Goal: Task Accomplishment & Management: Manage account settings

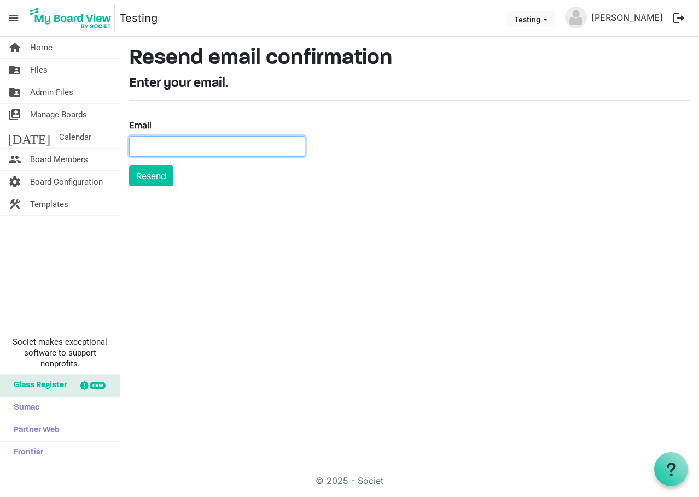
click at [144, 148] on input "Email" at bounding box center [217, 146] width 176 height 21
paste input "judith.knelsen@silentpartnersoftware.com"
type input "judith.knelsen@silentpartnersoftware.com"
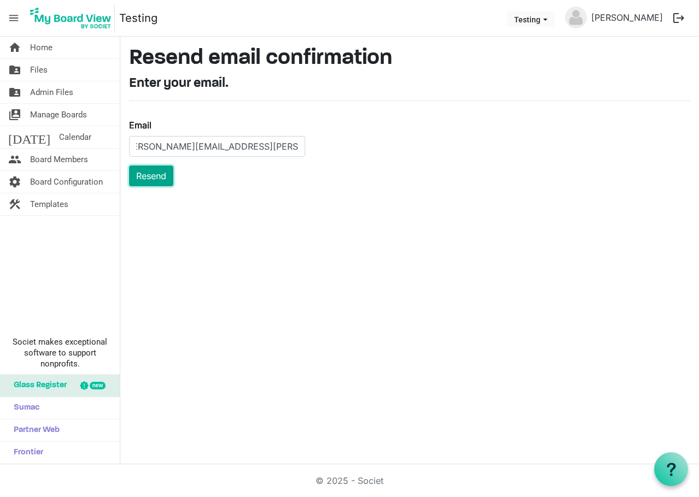
scroll to position [0, 0]
click at [147, 173] on button "Resend" at bounding box center [151, 176] width 44 height 21
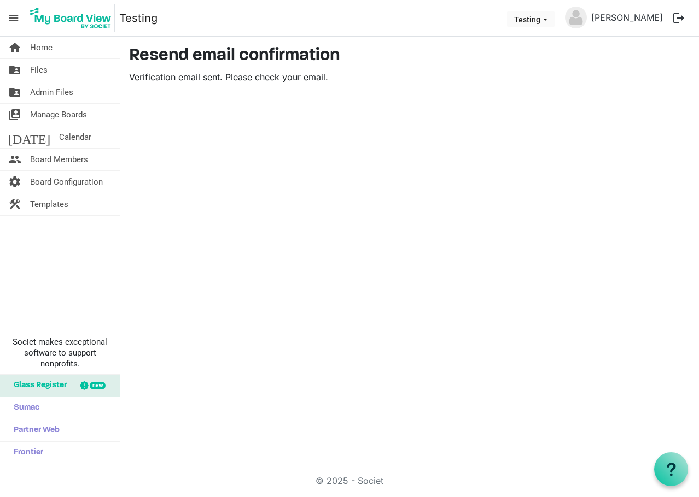
drag, startPoint x: 135, startPoint y: 116, endPoint x: 281, endPoint y: 84, distance: 149.5
click at [144, 119] on div "home Home folder_shared Files folder_shared Admin Files switch_account Manage B…" at bounding box center [349, 251] width 699 height 428
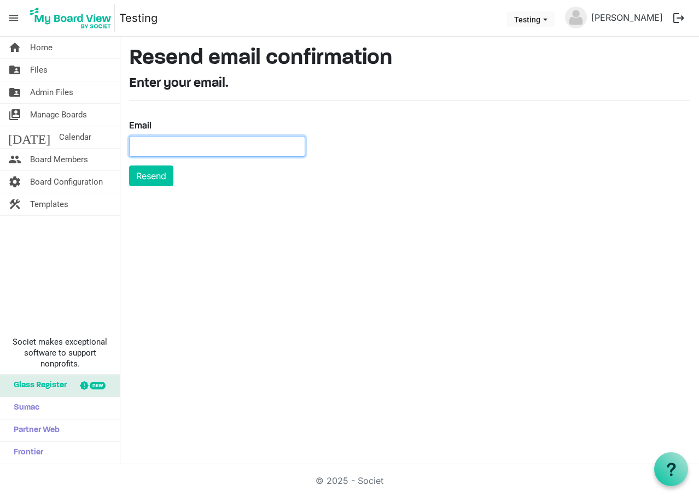
click at [163, 140] on input "Email" at bounding box center [217, 146] width 176 height 21
paste input "tnader@miu.edu"
type input "tnader@miu.edu"
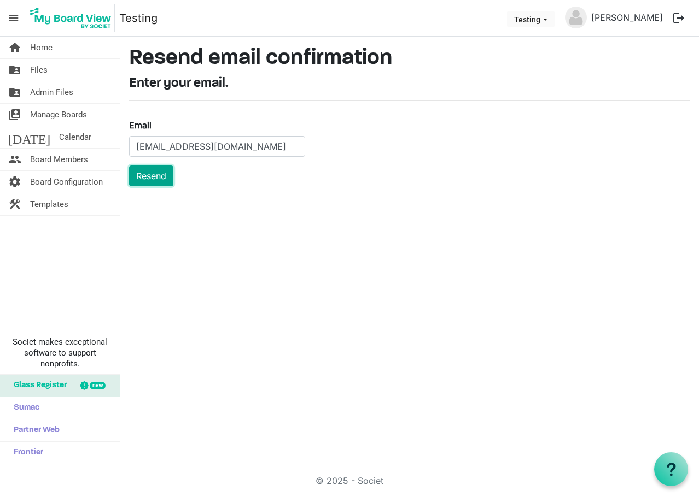
click at [151, 173] on button "Resend" at bounding box center [151, 176] width 44 height 21
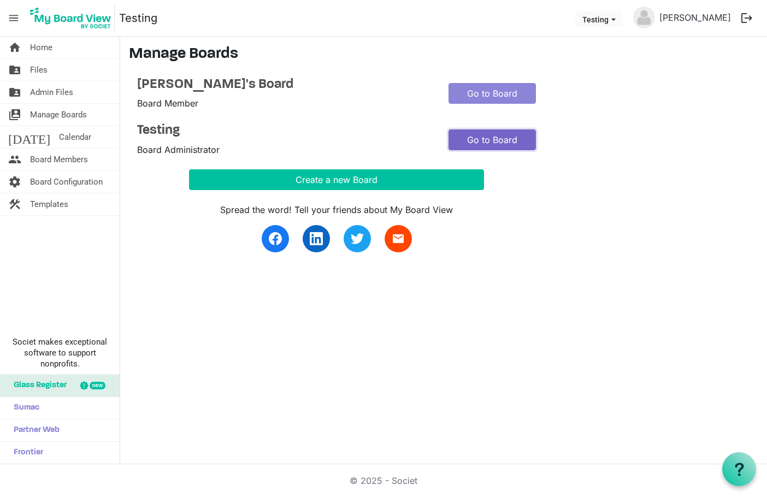
click at [499, 142] on link "Go to Board" at bounding box center [492, 140] width 87 height 21
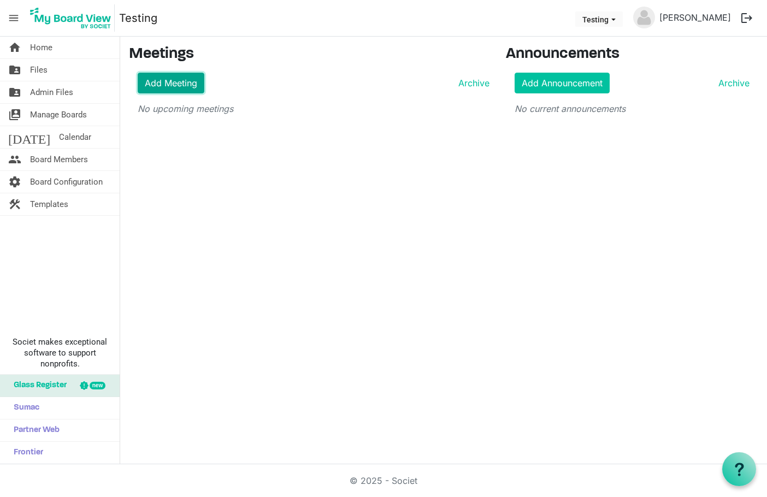
click at [173, 83] on link "Add Meeting" at bounding box center [171, 83] width 67 height 21
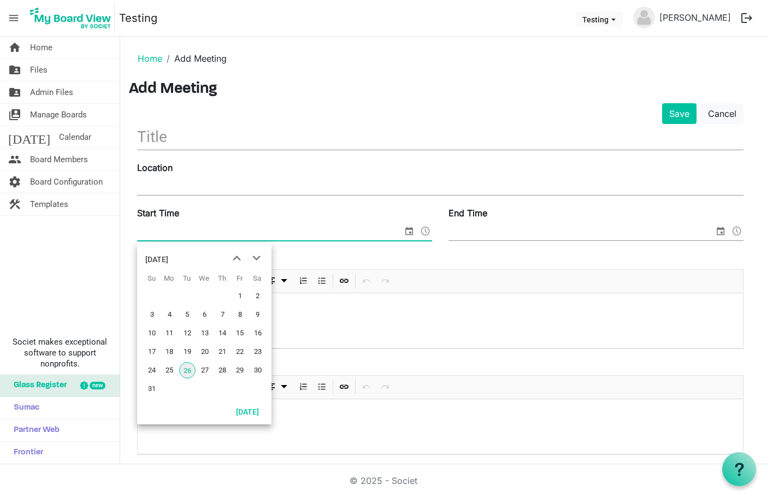
click at [406, 233] on span "select" at bounding box center [409, 231] width 13 height 14
click at [187, 368] on span "26" at bounding box center [187, 370] width 16 height 16
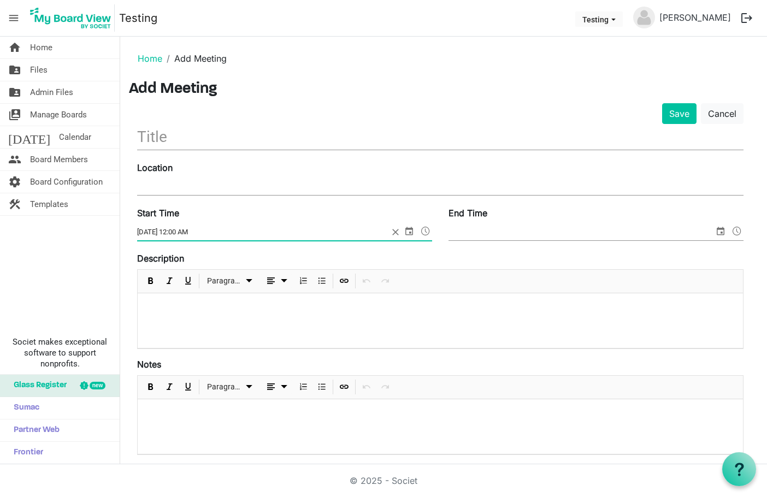
click at [183, 232] on input "8/26/2025 12:00 AM" at bounding box center [262, 232] width 251 height 16
click at [424, 233] on span at bounding box center [425, 231] width 13 height 14
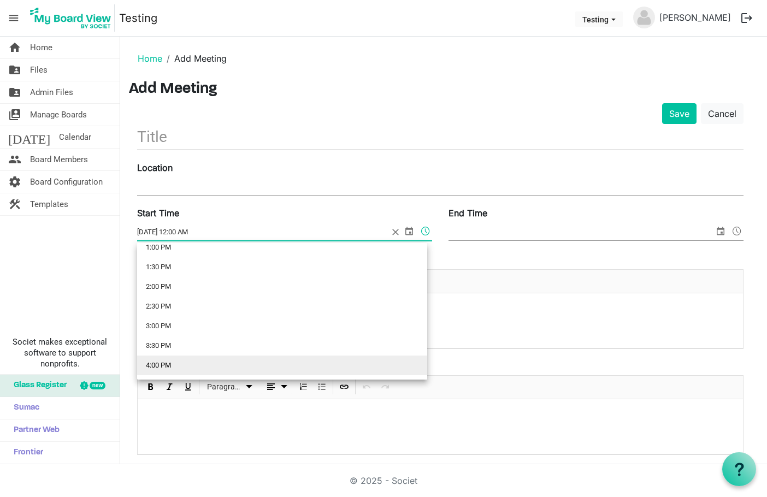
scroll to position [437, 0]
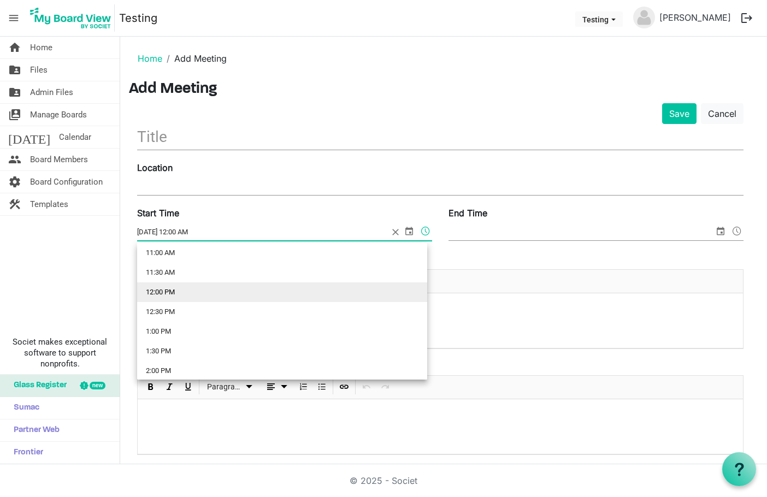
click at [171, 289] on li "12:00 PM" at bounding box center [282, 293] width 290 height 20
type input "8/26/2025 12:00 PM"
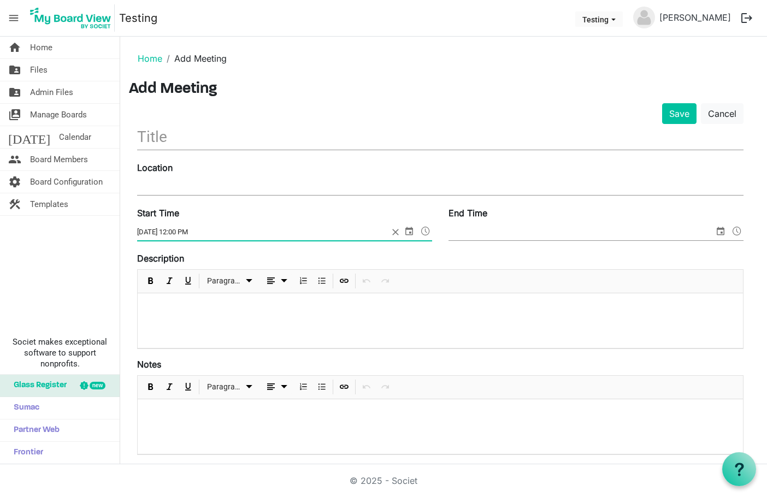
click at [721, 231] on span "select" at bounding box center [720, 231] width 13 height 14
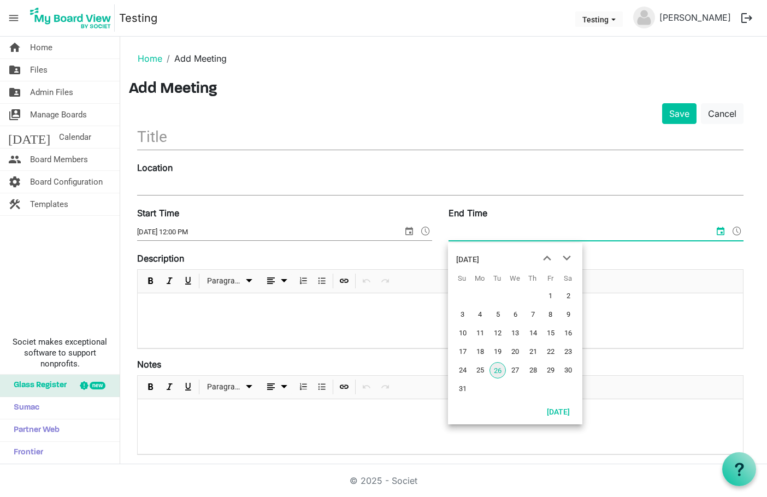
drag, startPoint x: 499, startPoint y: 370, endPoint x: 548, endPoint y: 348, distance: 53.6
click at [499, 369] on span "26" at bounding box center [498, 370] width 16 height 16
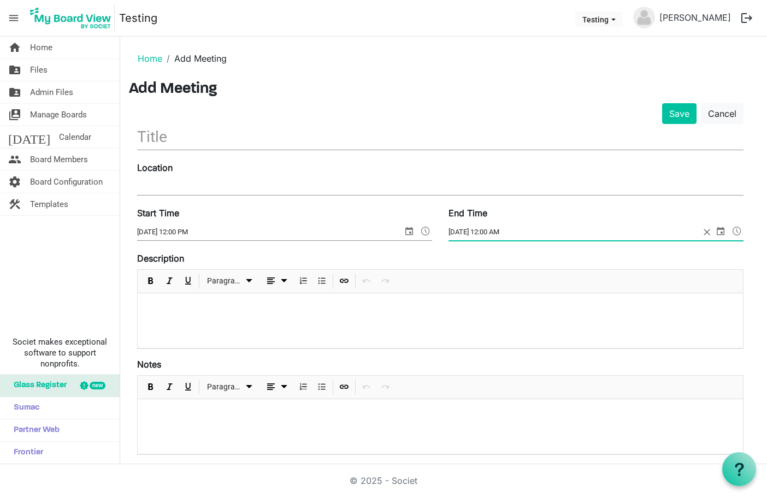
click at [736, 231] on span at bounding box center [737, 231] width 13 height 14
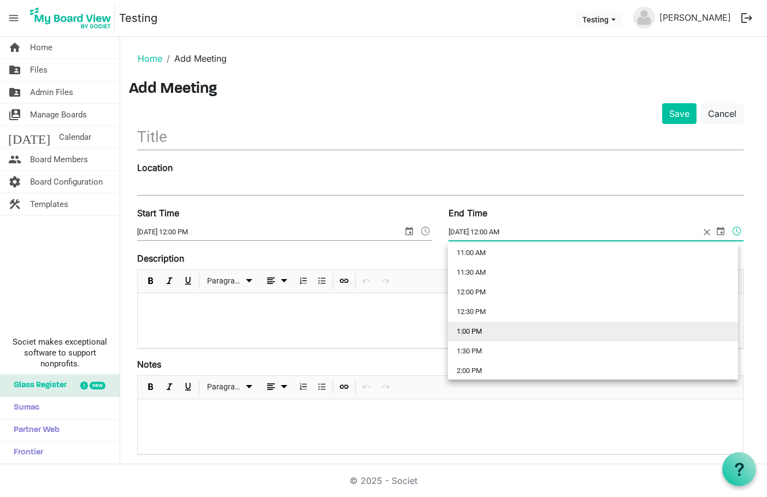
scroll to position [492, 0]
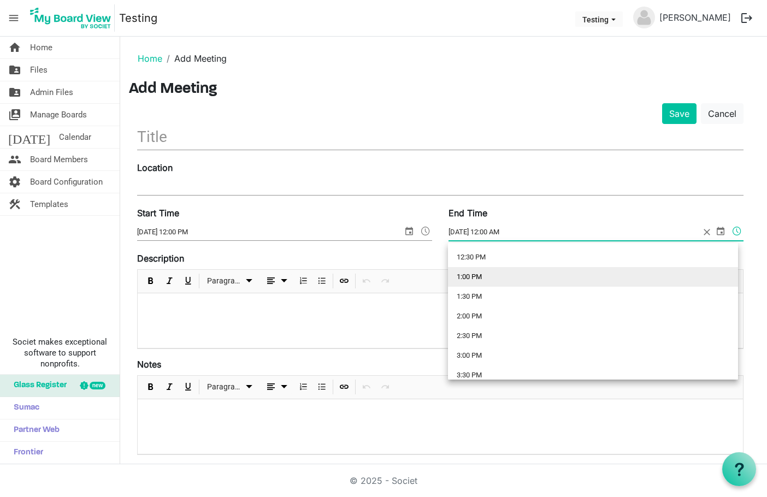
click at [492, 273] on li "1:00 PM" at bounding box center [593, 277] width 290 height 20
type input "8/26/2025 1:00 PM"
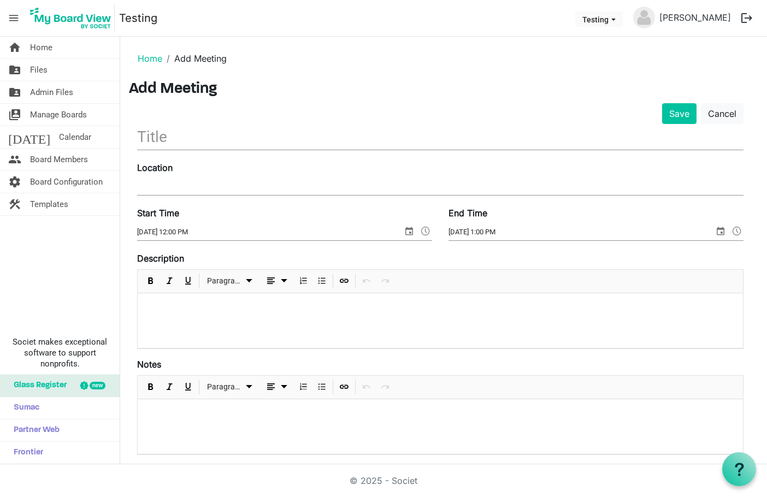
click at [562, 94] on h3 "Add Meeting" at bounding box center [444, 89] width 630 height 19
click at [192, 138] on input "text" at bounding box center [440, 137] width 607 height 26
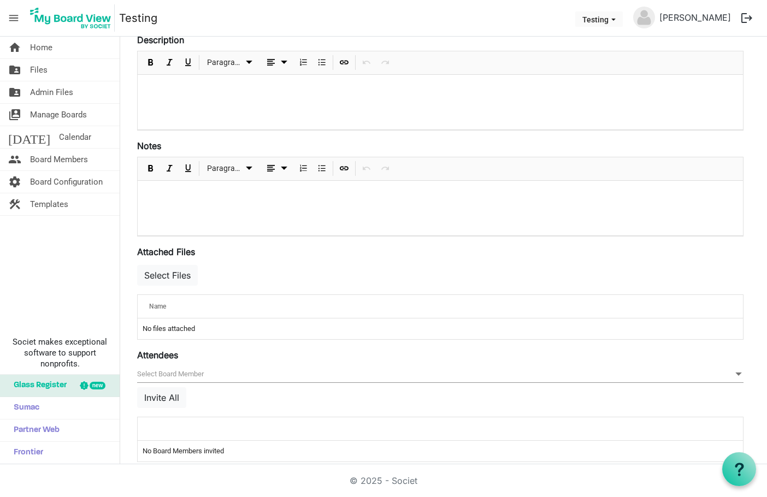
scroll to position [234, 0]
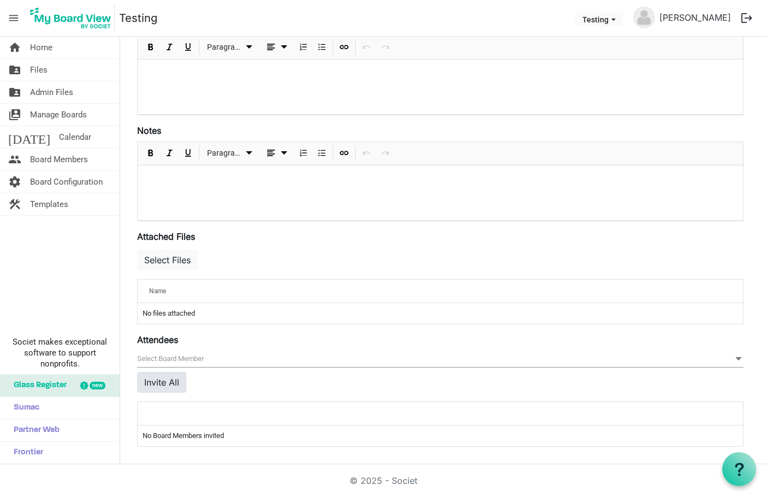
type input "test"
click at [170, 381] on button "Invite All" at bounding box center [161, 382] width 49 height 21
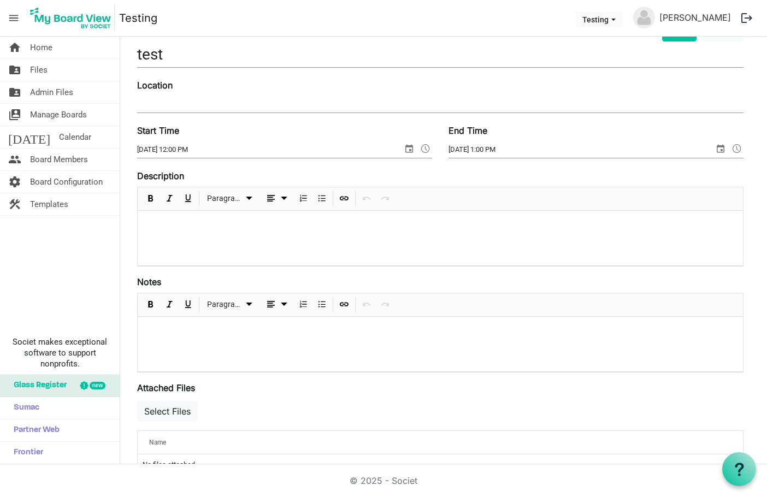
scroll to position [0, 0]
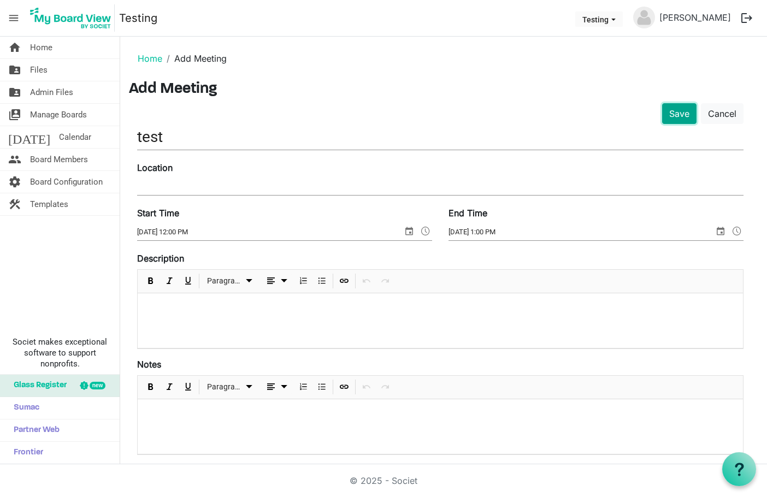
click at [686, 116] on button "Save" at bounding box center [679, 113] width 34 height 21
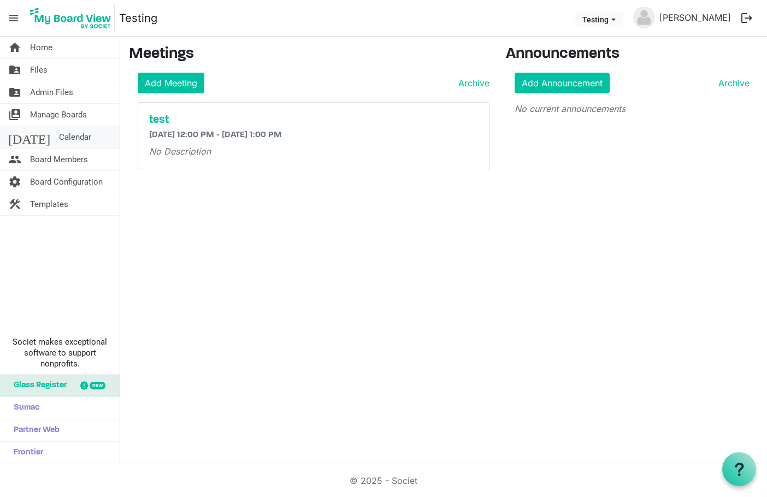
click at [59, 137] on span "Calendar" at bounding box center [75, 137] width 32 height 22
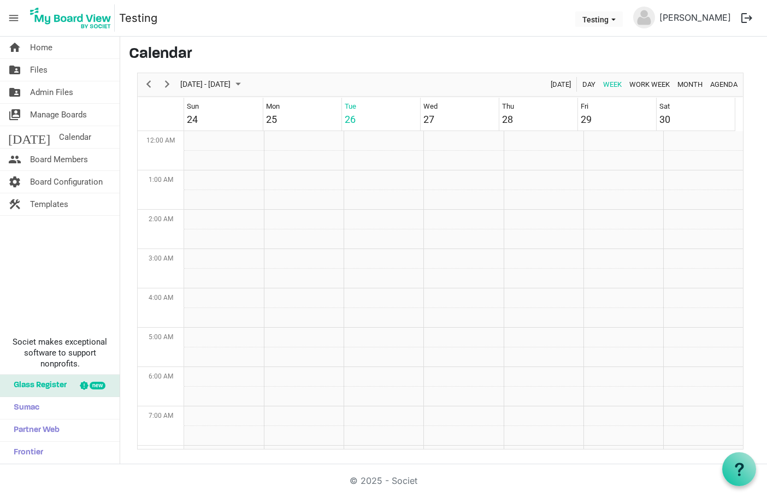
scroll to position [354, 0]
click at [380, 265] on div "12:00 PM - 1:00 PM" at bounding box center [381, 265] width 70 height 10
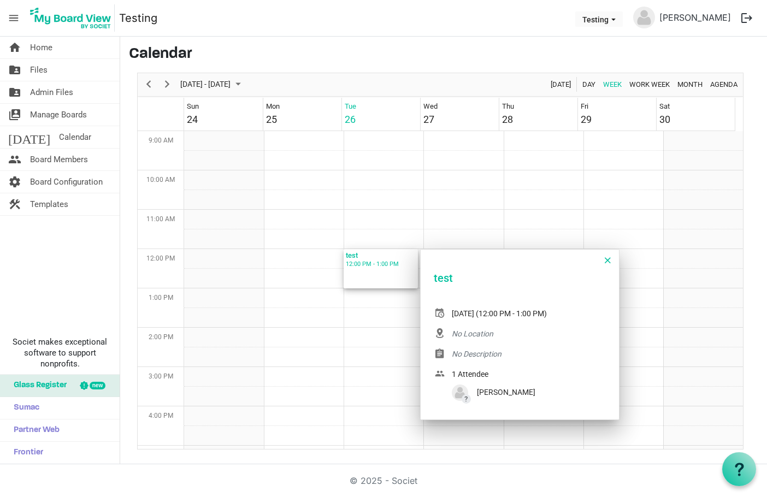
click at [380, 265] on div "12:00 PM - 1:00 PM" at bounding box center [381, 265] width 70 height 10
click at [607, 259] on span "Week of August 26, 2025" at bounding box center [608, 261] width 6 height 14
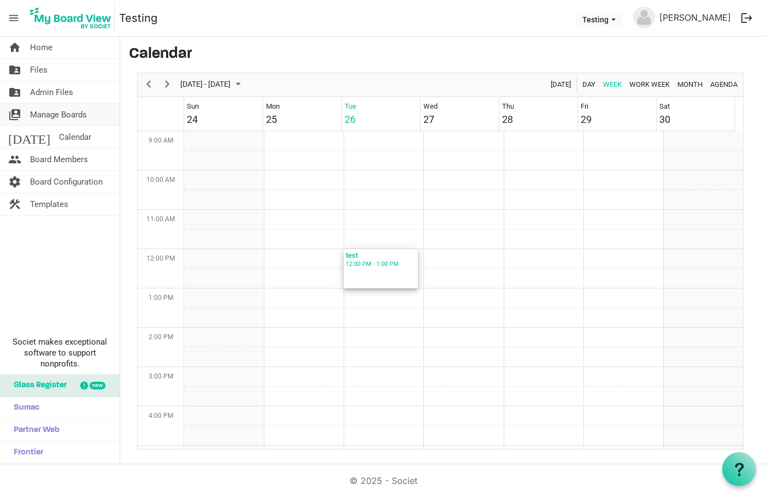
click at [79, 111] on span "Manage Boards" at bounding box center [58, 115] width 57 height 22
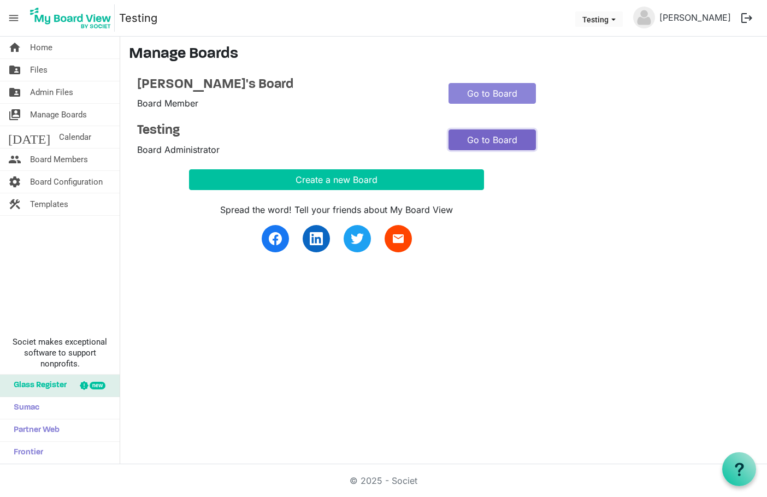
click at [491, 137] on link "Go to Board" at bounding box center [492, 140] width 87 height 21
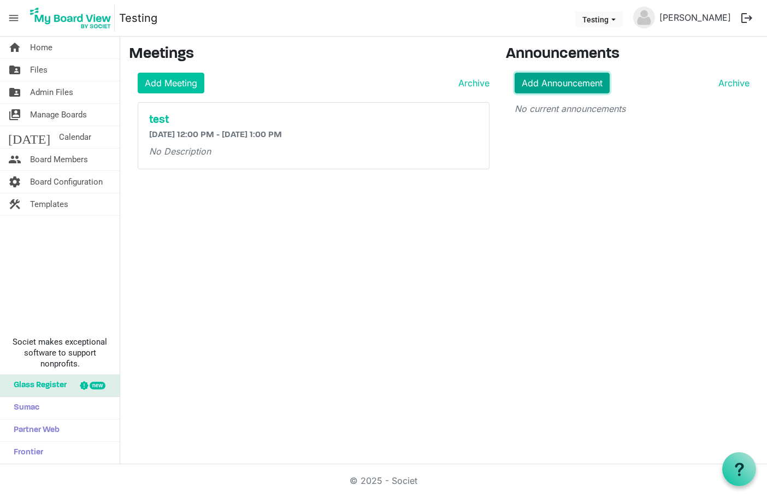
click at [565, 79] on link "Add Announcement" at bounding box center [562, 83] width 95 height 21
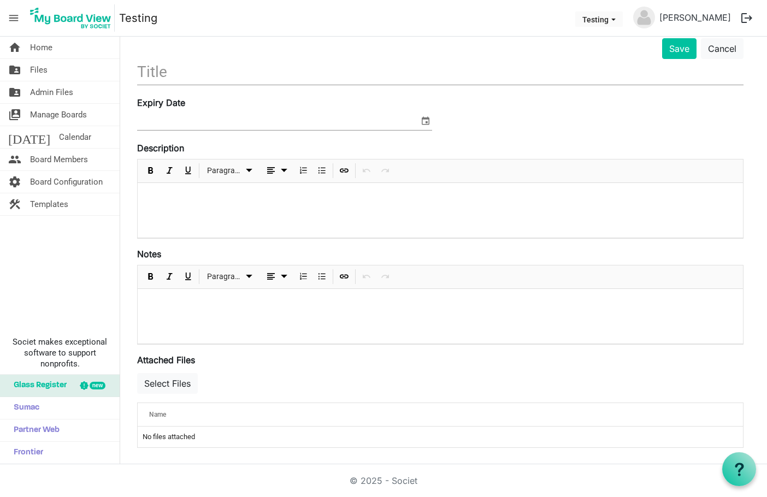
scroll to position [66, 0]
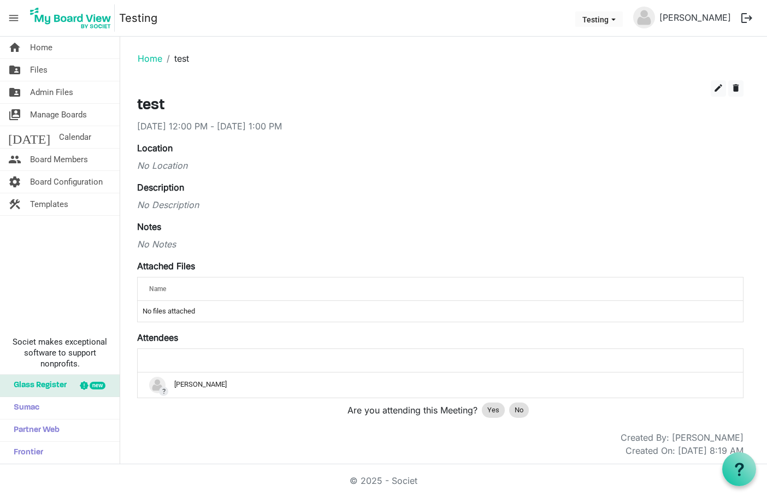
scroll to position [2, 0]
